Goal: Information Seeking & Learning: Learn about a topic

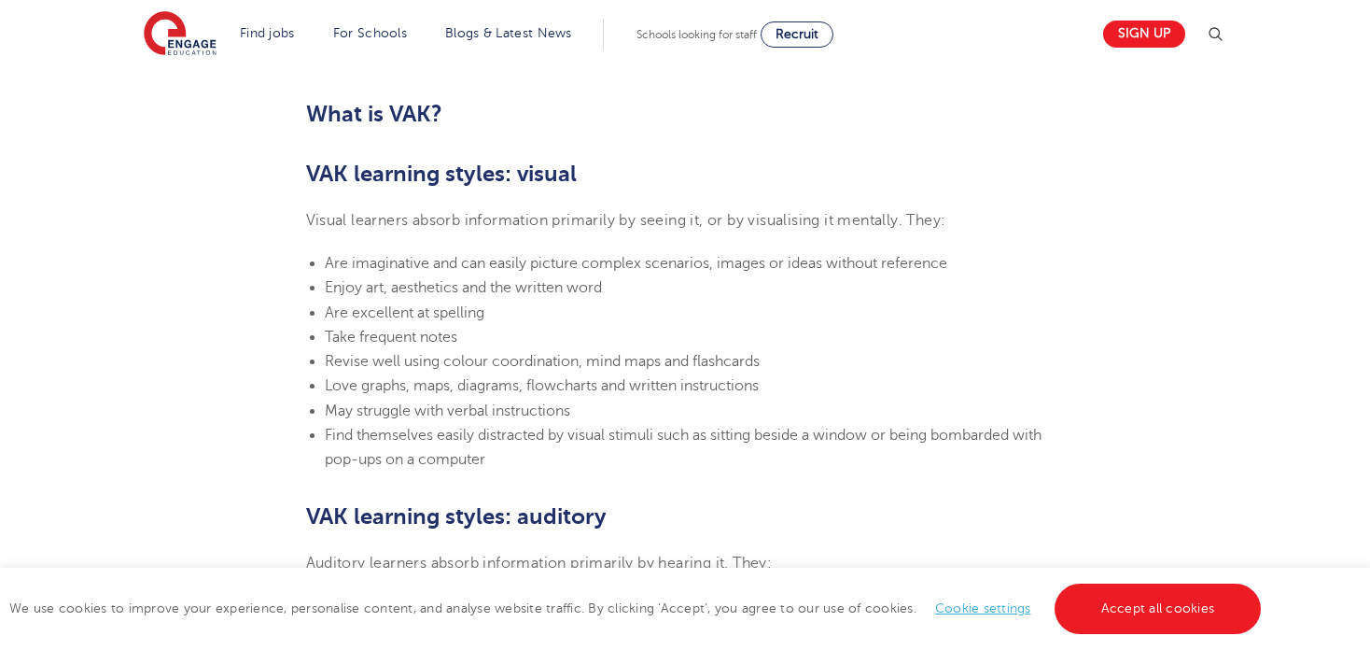
scroll to position [1232, 0]
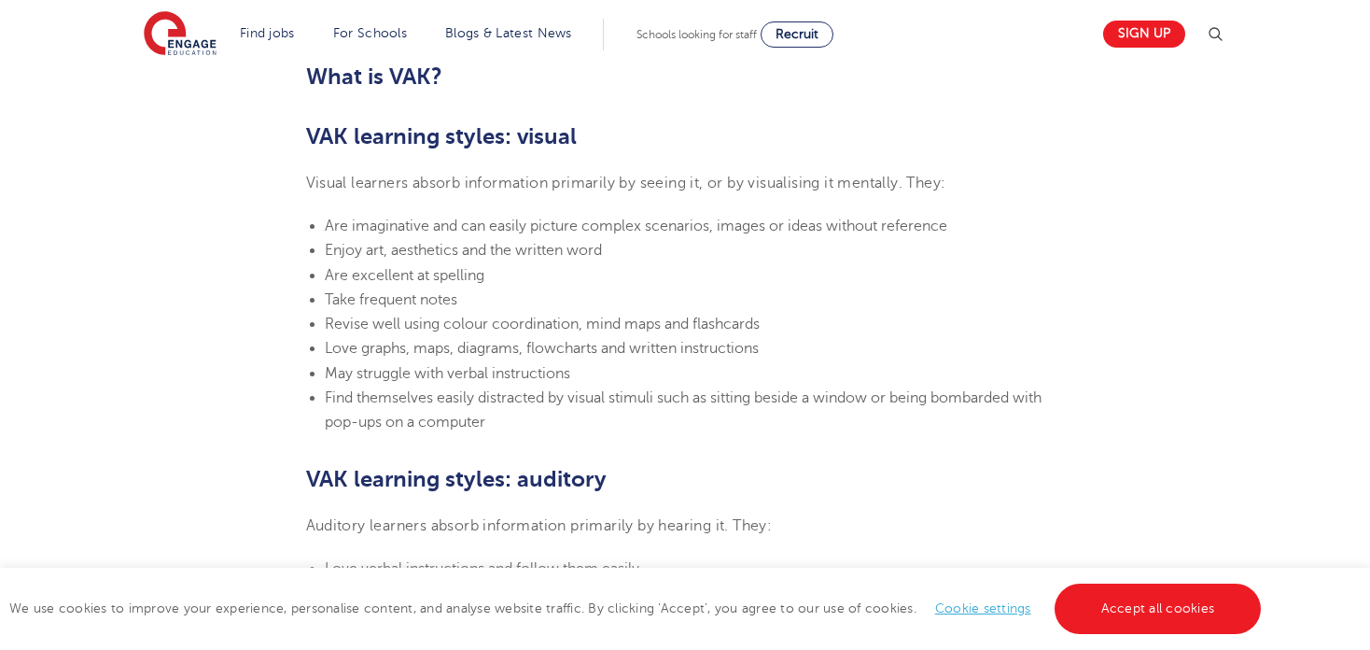
click at [971, 135] on h2 "VAK learning styles: visual" at bounding box center [685, 136] width 759 height 32
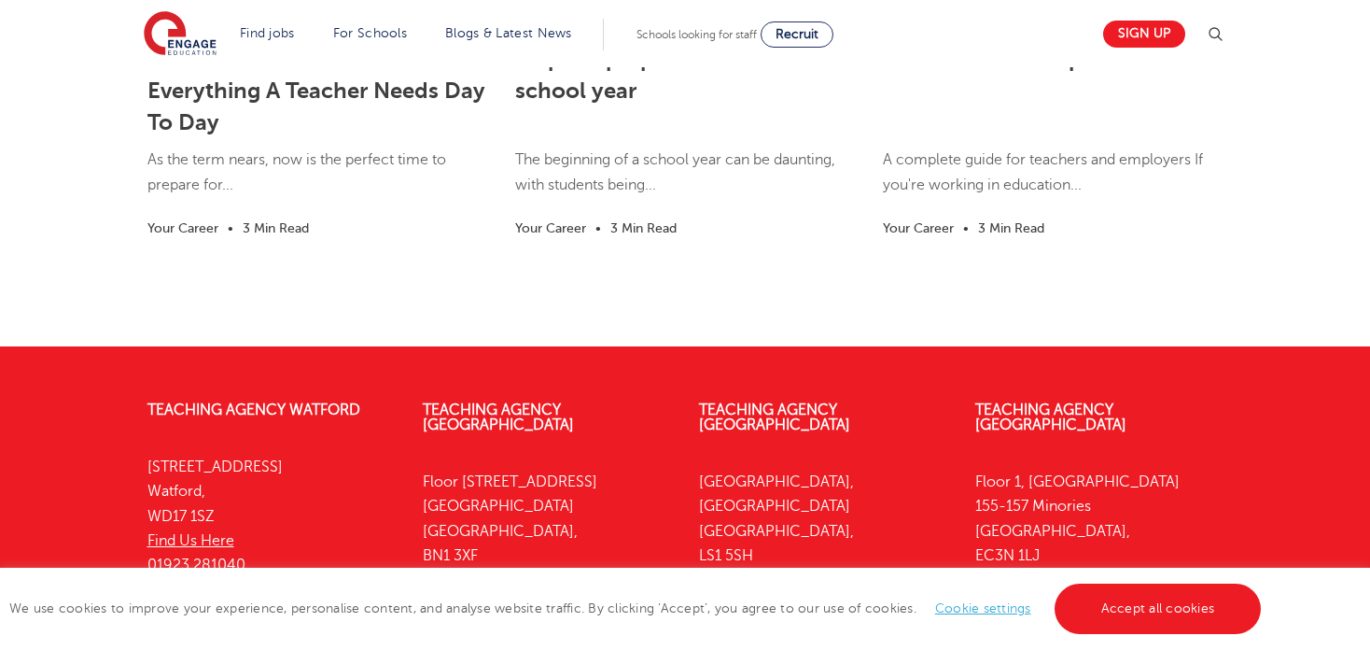
scroll to position [3435, 0]
